Goal: Find specific page/section: Find specific page/section

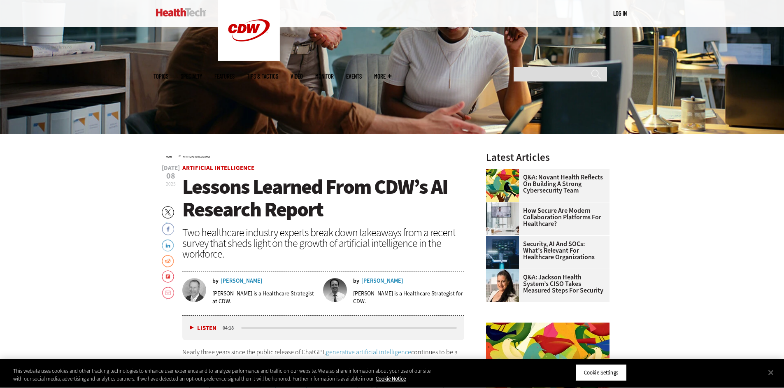
scroll to position [266, 0]
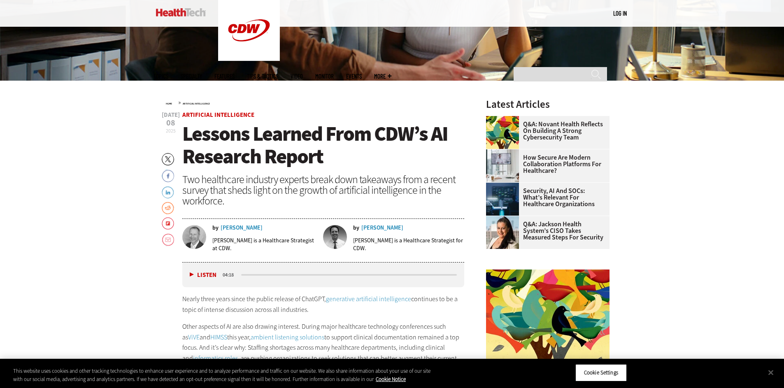
click at [233, 227] on div "Ben Sokolow" at bounding box center [242, 228] width 42 height 6
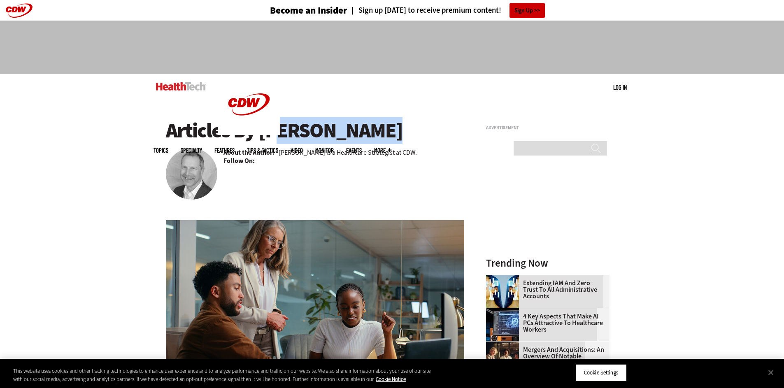
drag, startPoint x: 392, startPoint y: 128, endPoint x: 262, endPoint y: 132, distance: 130.6
click at [262, 132] on h1 "Articles By Ben Sokolow" at bounding box center [315, 130] width 299 height 23
copy h1 "Ben Sokolow"
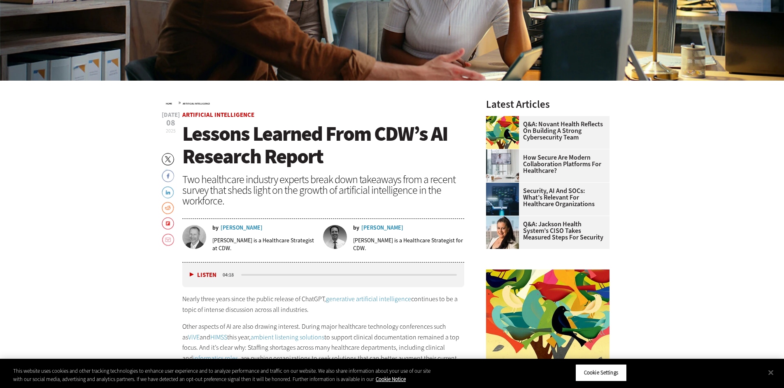
click at [379, 228] on div "[PERSON_NAME]" at bounding box center [382, 228] width 42 height 6
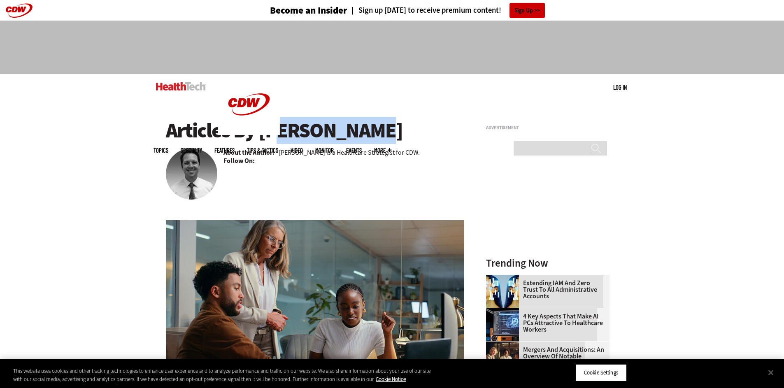
drag, startPoint x: 355, startPoint y: 132, endPoint x: 260, endPoint y: 139, distance: 95.4
click at [260, 139] on h1 "Articles By [PERSON_NAME]" at bounding box center [315, 130] width 299 height 23
copy h1 "[PERSON_NAME]"
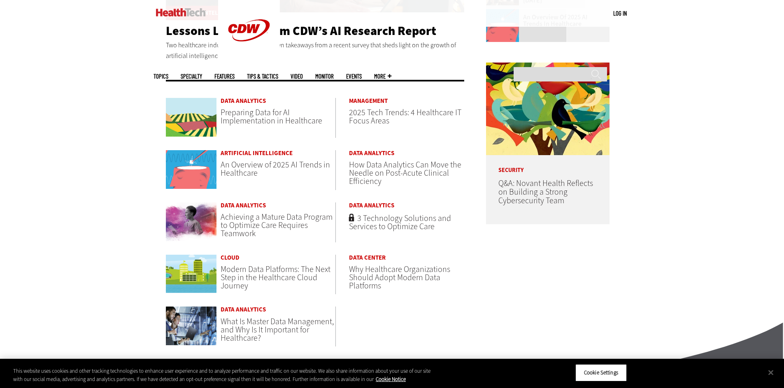
scroll to position [542, 0]
